Goal: Find contact information: Find contact information

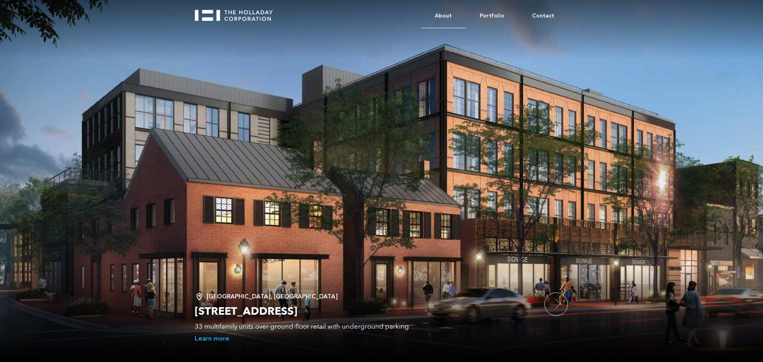
click at [453, 12] on link "About" at bounding box center [443, 16] width 45 height 24
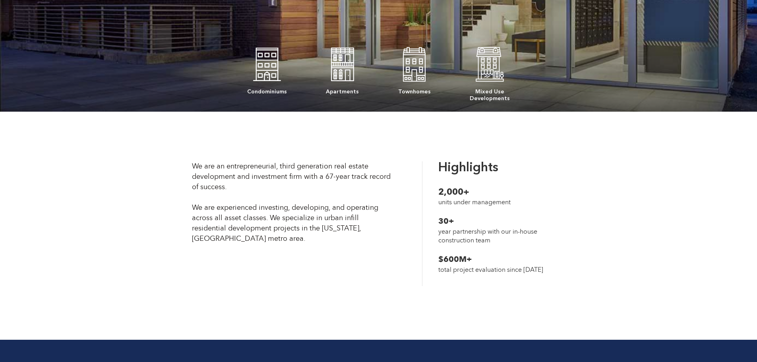
scroll to position [238, 0]
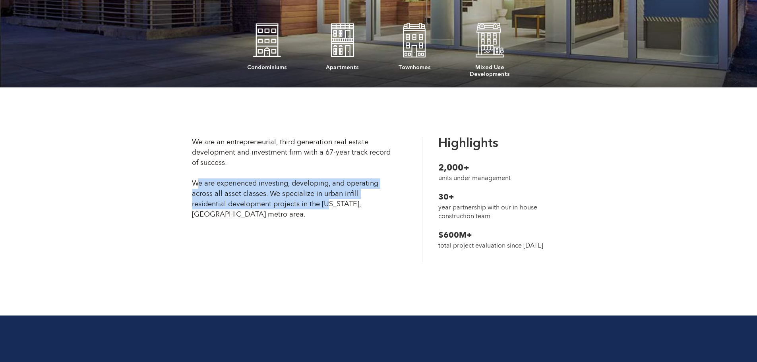
drag, startPoint x: 199, startPoint y: 185, endPoint x: 331, endPoint y: 201, distance: 132.2
click at [331, 201] on div "We are an entrepreneurial, third generation real estate development and investm…" at bounding box center [291, 178] width 199 height 83
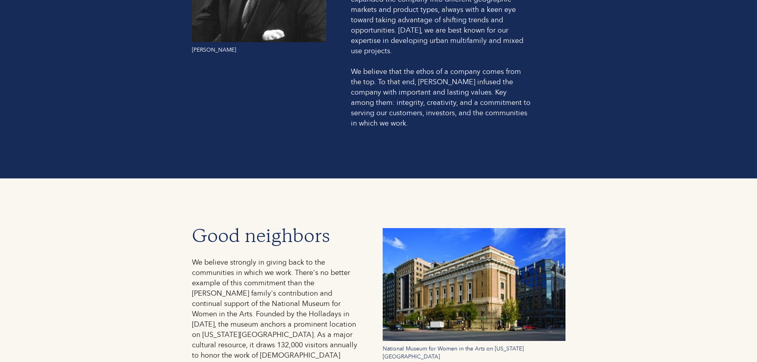
scroll to position [835, 0]
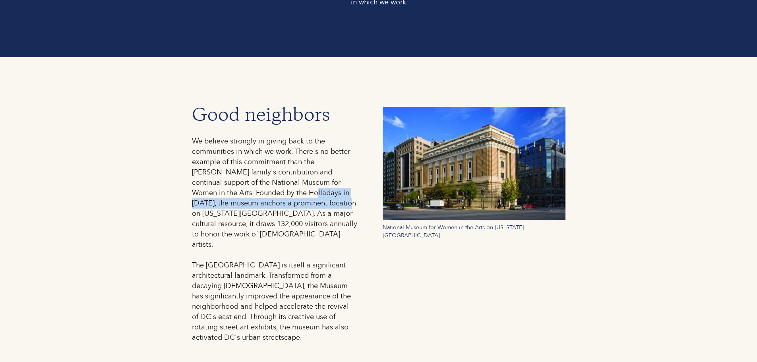
drag, startPoint x: 238, startPoint y: 180, endPoint x: 278, endPoint y: 195, distance: 42.7
click at [278, 195] on div "We believe strongly in giving back to the communities in which we work. There's…" at bounding box center [276, 239] width 168 height 207
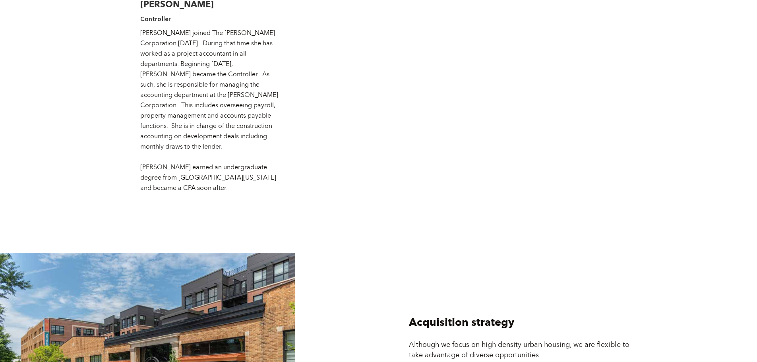
scroll to position [2136, 0]
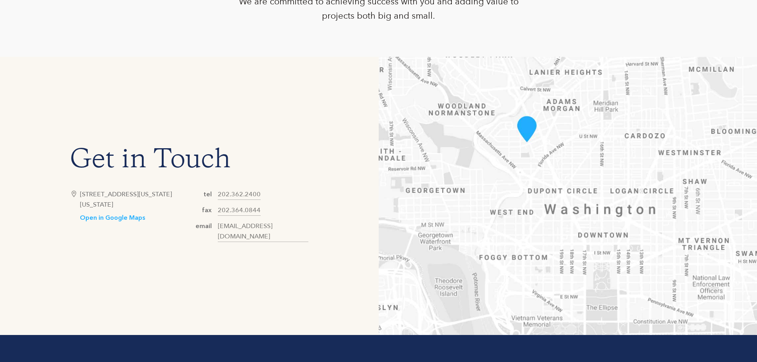
scroll to position [456, 0]
